Goal: Task Accomplishment & Management: Complete application form

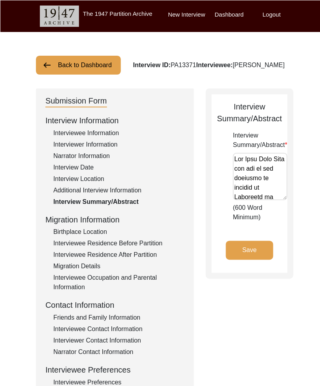
scroll to position [157, 0]
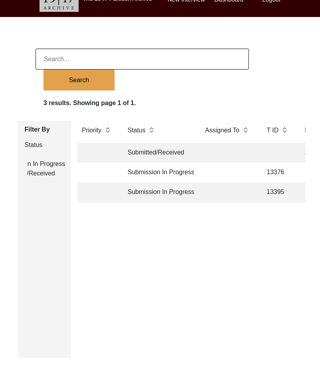
scroll to position [0, 39]
click at [174, 173] on td "Submission In Progress" at bounding box center [158, 173] width 71 height 20
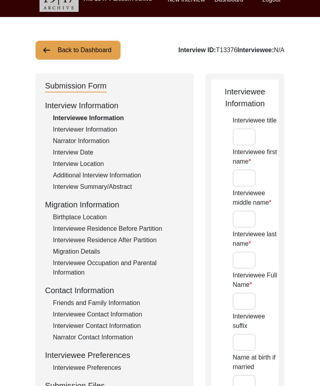
type input "[PERSON_NAME]"
type input "Lal"
type input "Khurana"
type input "[PERSON_NAME] [PERSON_NAME]"
type input "[DATE]"
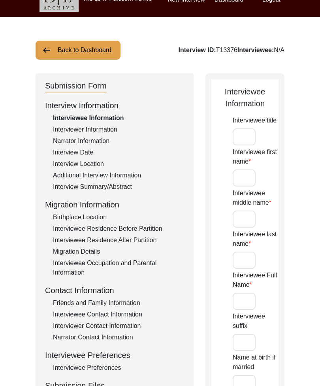
type input "88"
type input "[DEMOGRAPHIC_DATA]"
type input "Hindi"
type input "[DEMOGRAPHIC_DATA]"
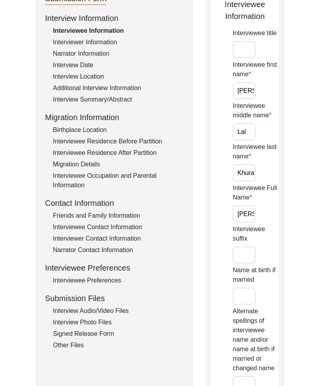
click at [120, 313] on div "Interview Audio/Video Files" at bounding box center [118, 310] width 131 height 9
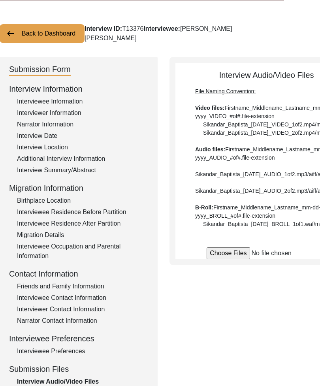
scroll to position [31, 36]
click at [58, 28] on button "Back to Dashboard" at bounding box center [42, 33] width 85 height 19
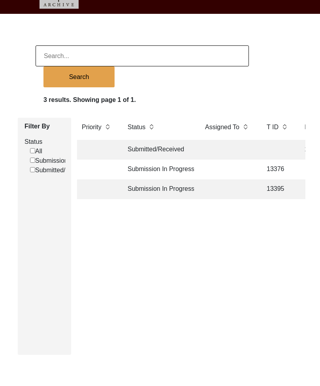
click at [188, 167] on td "Submission In Progress" at bounding box center [158, 169] width 71 height 20
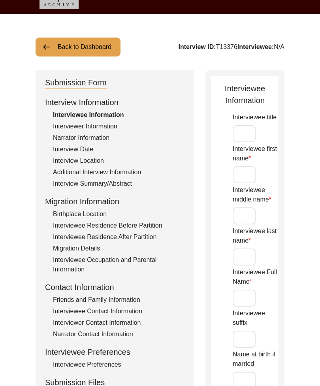
type input "[PERSON_NAME]"
type input "Lal"
type input "Khurana"
type input "[PERSON_NAME] [PERSON_NAME]"
type input "[DATE]"
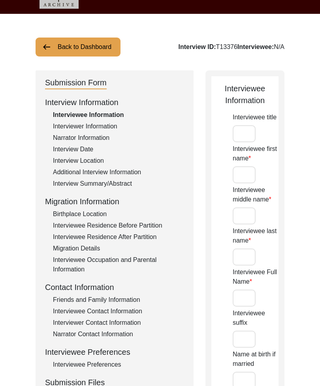
type input "88"
type input "[DEMOGRAPHIC_DATA]"
type input "Hindi"
type input "[DEMOGRAPHIC_DATA]"
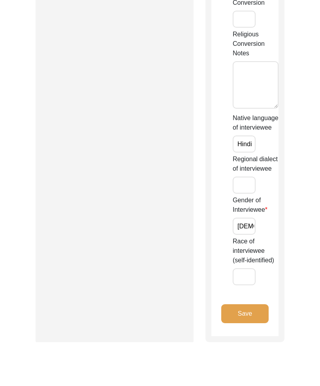
scroll to position [837, 0]
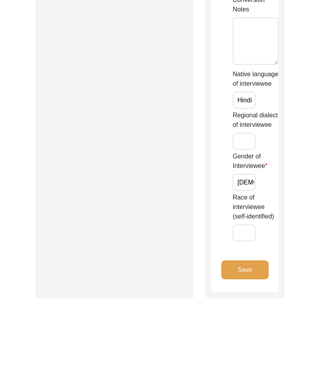
click at [257, 266] on button "Save" at bounding box center [244, 269] width 47 height 19
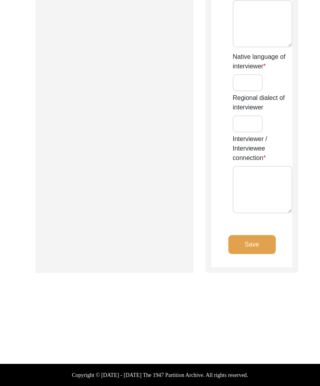
scroll to position [715, 0]
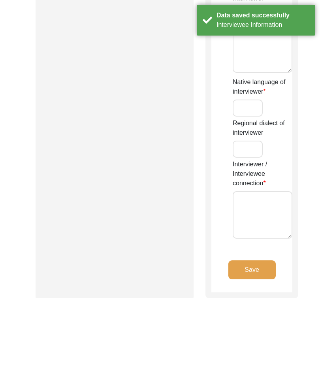
type input "Mandeep Kaur"
type input "Puri"
type input "Mandeep Kaur Puri"
type input "Sikhism"
type input "02/03/2003"
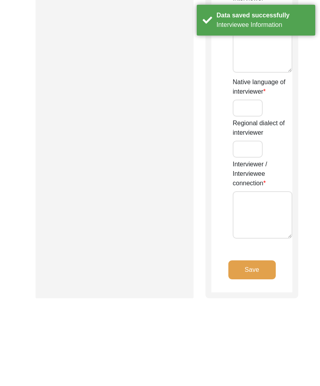
type input "Student"
type input "Rashmeet"
type input "Kaur"
type input "Rashmeet Kaur"
type input "Punjabi"
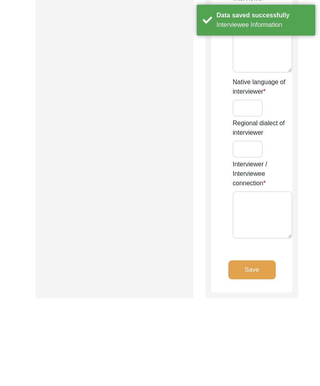
type textarea "None."
click at [261, 268] on button "Save" at bounding box center [251, 269] width 47 height 19
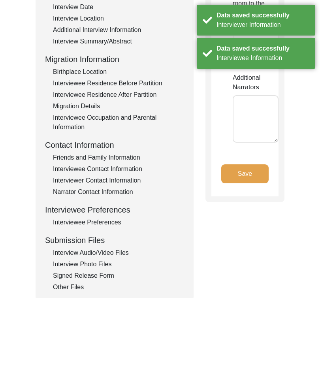
type textarea "Daughter Wife"
type textarea "Renu Chhikara Raj Kumari Khurana"
click at [257, 167] on button "Save" at bounding box center [244, 173] width 47 height 19
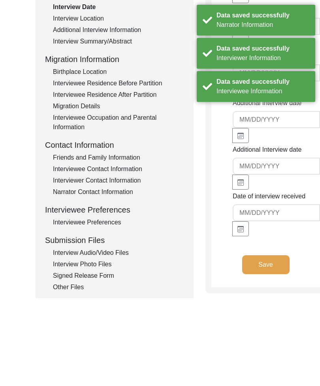
type input "9/21/2025"
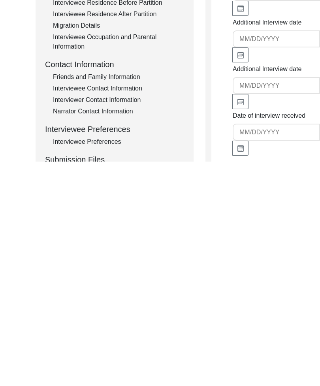
scroll to position [202, 0]
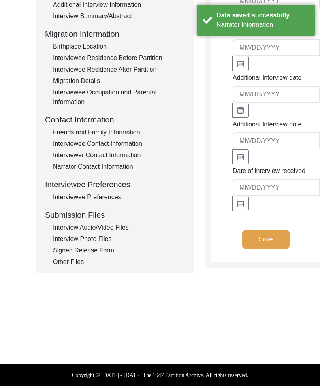
click at [255, 249] on button "Save" at bounding box center [265, 239] width 47 height 19
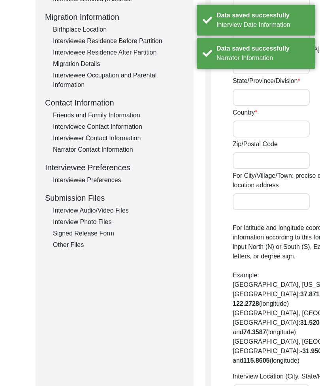
radio input "true"
type input "157"
type input "Vikas Sheel Apartments Sector 13"
type input "Delhi"
type input "North West Delhi"
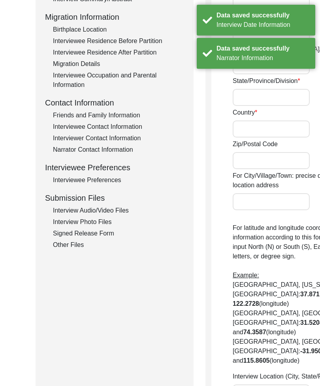
type input "Delhi"
type input "India"
type input "110085"
type input "Rohini, Delhi, India"
type input "28.72246° N"
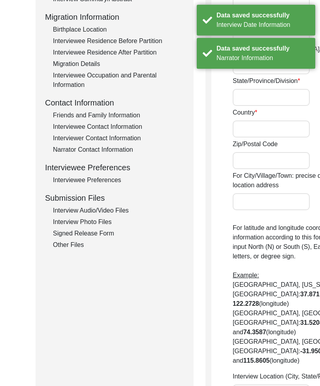
type input "77.12783° E"
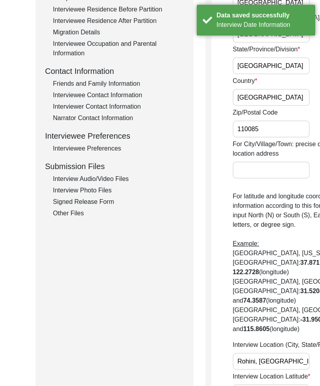
click at [94, 36] on div "Migration Details" at bounding box center [118, 32] width 131 height 9
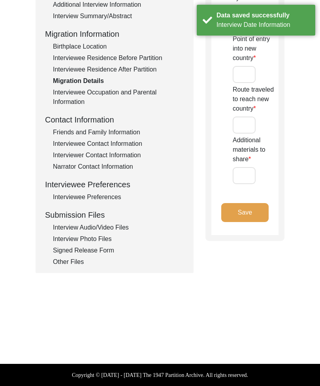
scroll to position [160, 0]
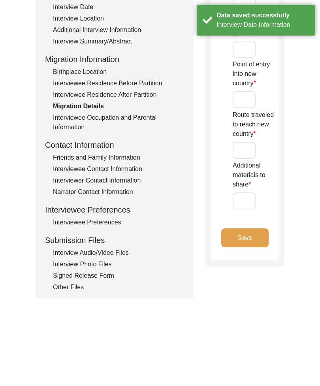
type input "Cash and Jewellery"
type input "Shelter camps"
type input "Amritsar"
type input "None"
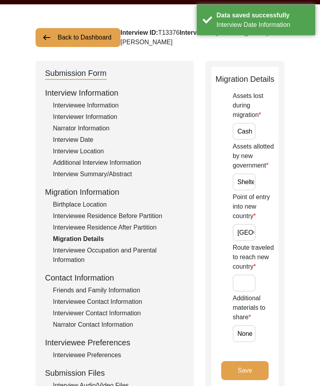
scroll to position [27, 0]
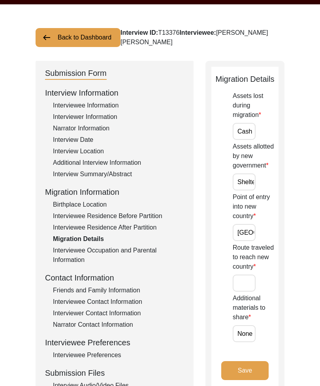
click at [244, 284] on input "Route traveled to reach new country" at bounding box center [244, 282] width 23 height 17
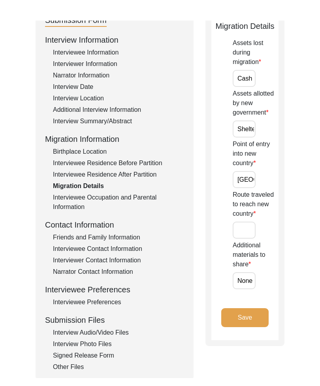
scroll to position [80, 0]
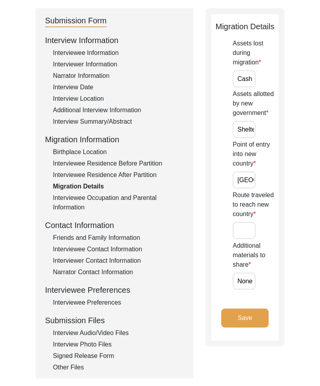
click at [100, 330] on div "Interview Audio/Video Files" at bounding box center [118, 332] width 131 height 9
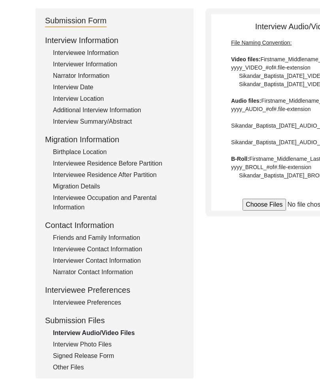
click at [103, 357] on div "Signed Release Form" at bounding box center [118, 355] width 131 height 9
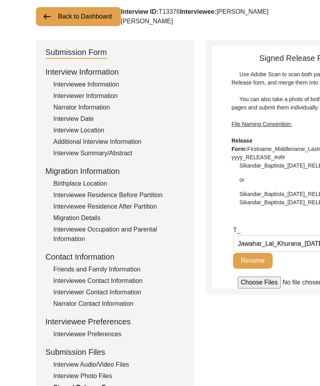
scroll to position [46, 0]
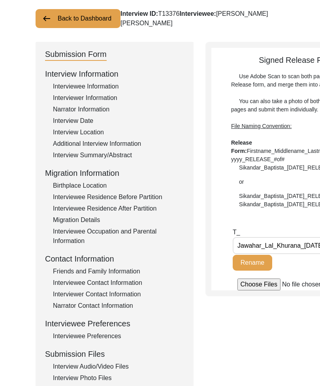
click at [120, 368] on div "Interview Audio/Video Files" at bounding box center [118, 366] width 131 height 9
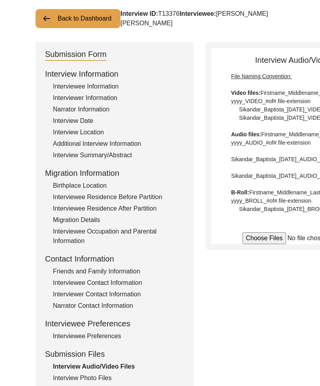
scroll to position [46, 0]
click at [251, 244] on input "file" at bounding box center [302, 238] width 120 height 12
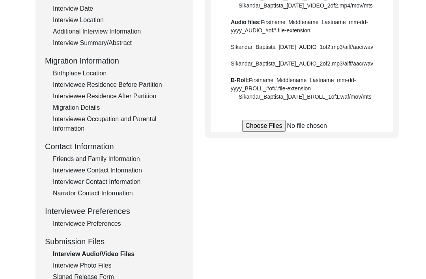
scroll to position [159, 0]
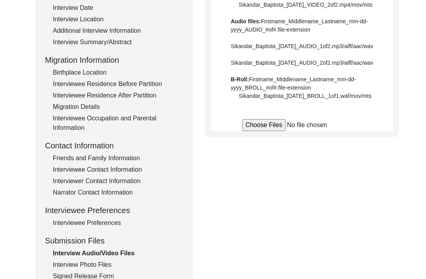
click at [104, 263] on div "Interview Photo Files" at bounding box center [118, 265] width 131 height 9
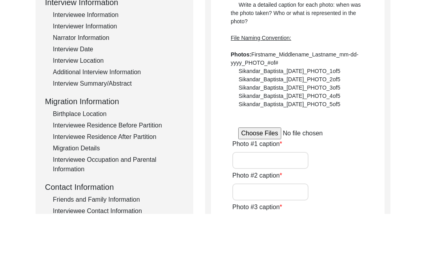
scroll to position [146, 0]
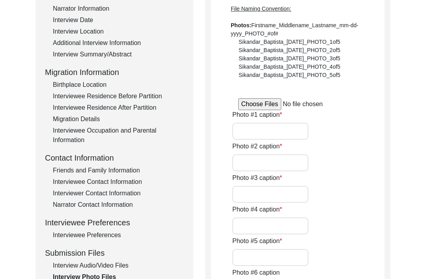
click at [133, 170] on div "Friends and Family Information" at bounding box center [118, 170] width 131 height 9
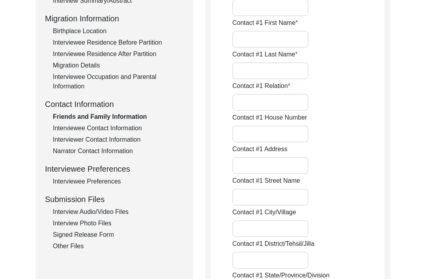
scroll to position [200, 0]
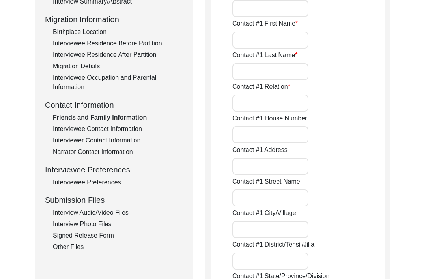
type input "Renu Chhikara"
type input "Renu"
type input "Chhikara"
type input "Daughter"
type input "24, Tarun Vihar"
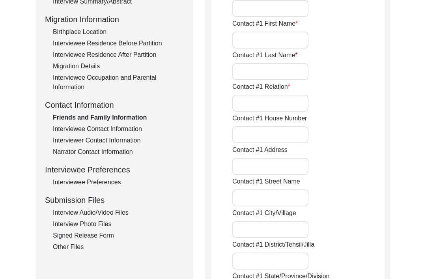
type input "Sector 13"
type input "Rohini"
type input "Delhi"
type input "110085"
type input "India"
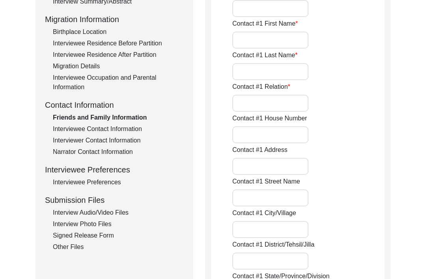
type input "9868150404"
type input "Renukchhikara@gmail.com"
type input "Bharat Khurana"
type input "Bharat"
type input "Khurana"
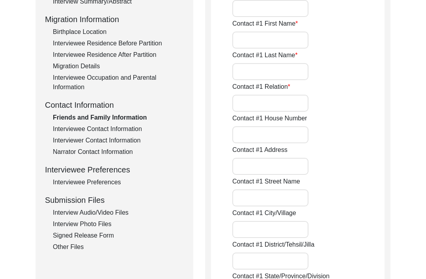
type input "Son"
type input "16617"
type input "Harbour Town drive"
type input "Ashton Maryland"
type input "United States of America"
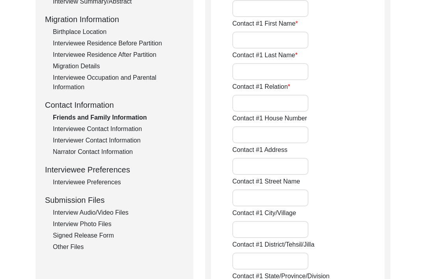
type input "(+1) 2404988877"
type input "-"
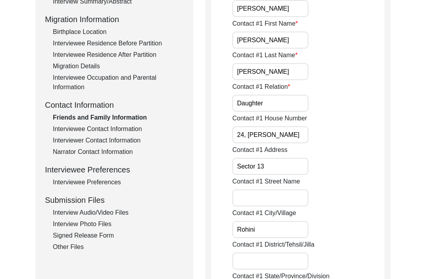
click at [122, 210] on div "Interview Audio/Video Files" at bounding box center [118, 212] width 131 height 9
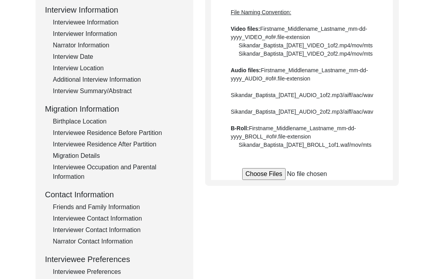
scroll to position [111, 0]
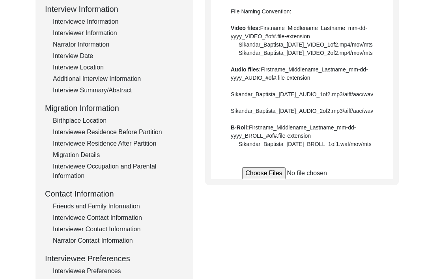
click at [257, 180] on input "file" at bounding box center [302, 174] width 120 height 12
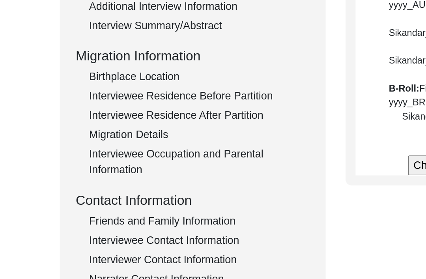
scroll to position [159, 0]
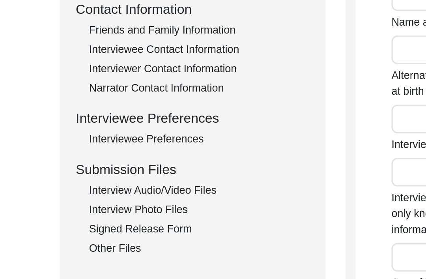
type input "[PERSON_NAME]"
type input "Lal"
type input "Khurana"
type input "[PERSON_NAME] [PERSON_NAME]"
type input "[DATE]"
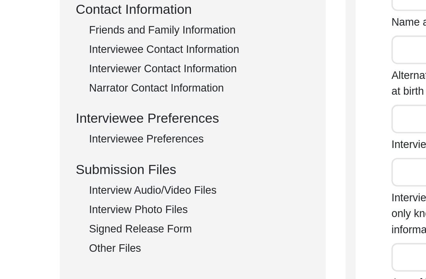
type input "88"
type input "[DEMOGRAPHIC_DATA]"
type input "Hindi"
type input "[DEMOGRAPHIC_DATA]"
